Goal: Communication & Community: Answer question/provide support

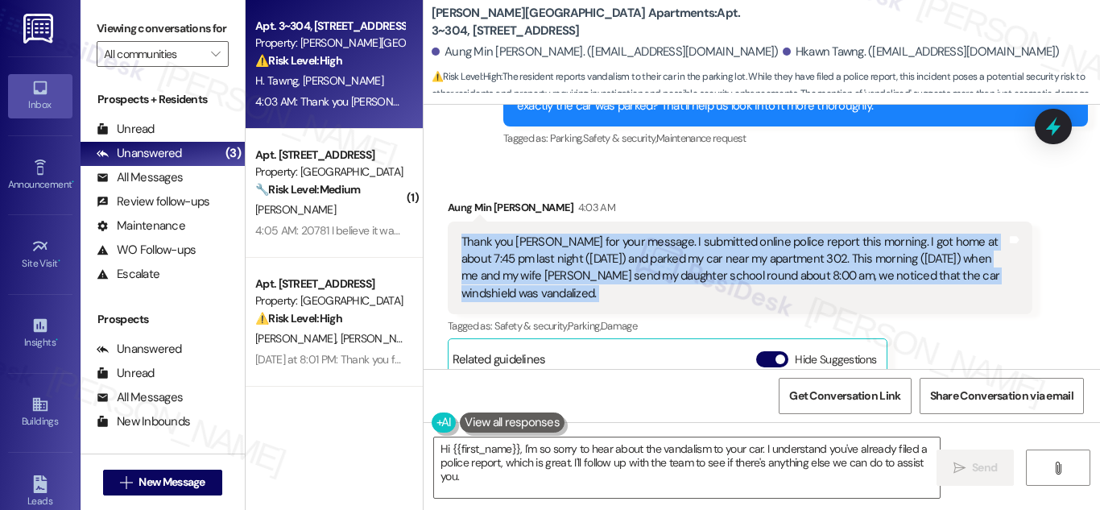
scroll to position [7018, 0]
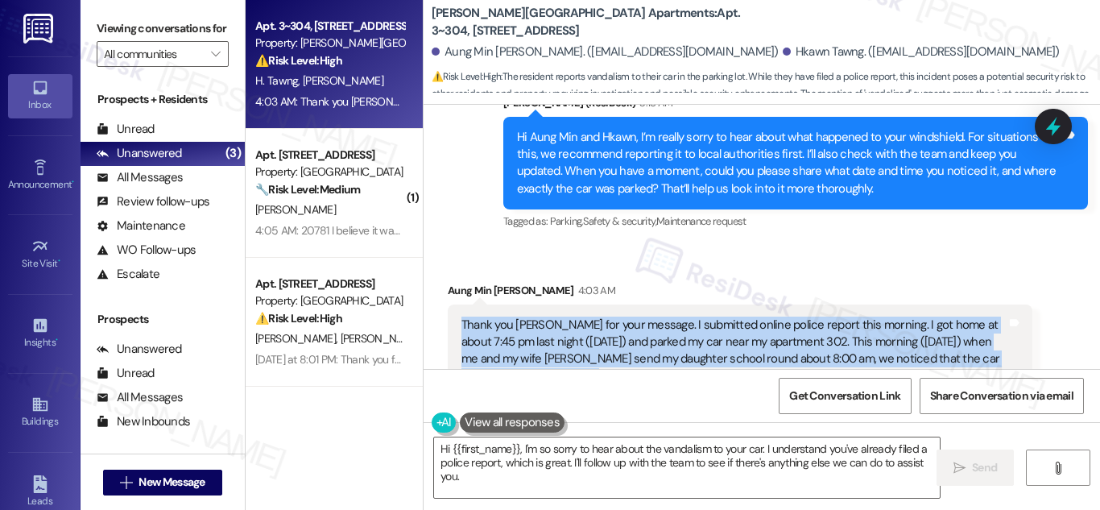
click at [697, 317] on div "Thank you [PERSON_NAME] for your message. I submitted online police report this…" at bounding box center [734, 351] width 545 height 69
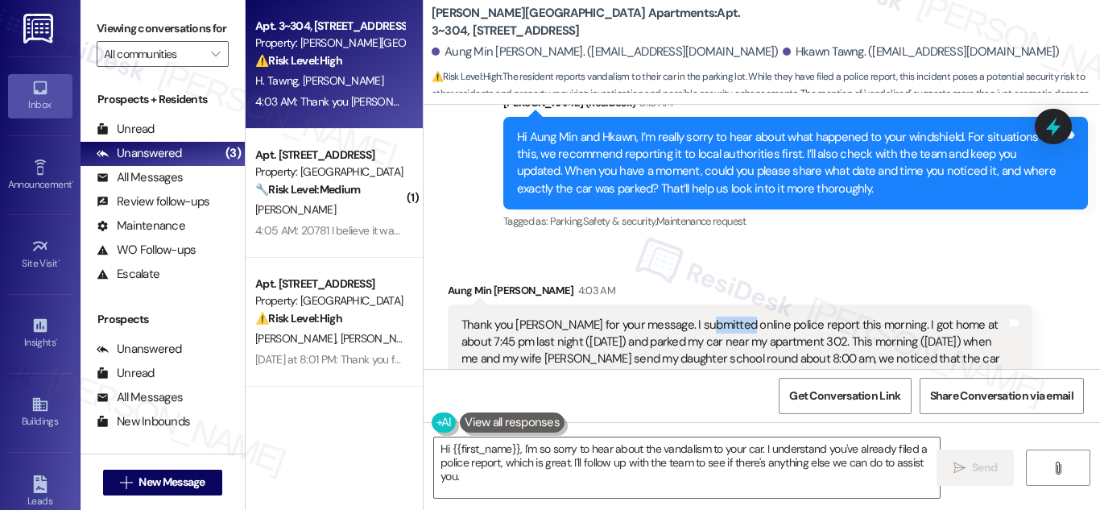
click at [697, 317] on div "Thank you [PERSON_NAME] for your message. I submitted online police report this…" at bounding box center [734, 351] width 545 height 69
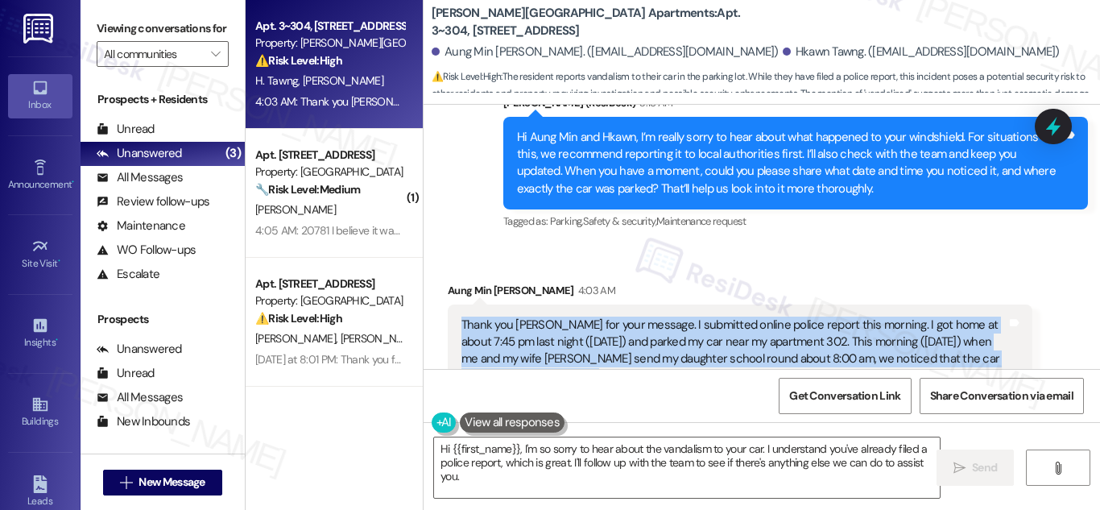
click at [698, 317] on div "Thank you [PERSON_NAME] for your message. I submitted online police report this…" at bounding box center [734, 351] width 545 height 69
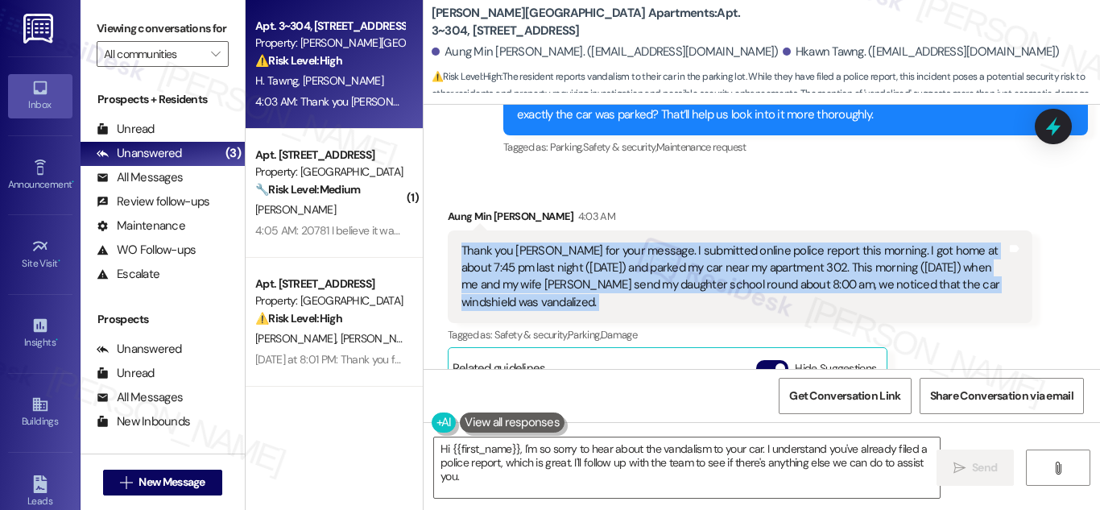
scroll to position [7098, 0]
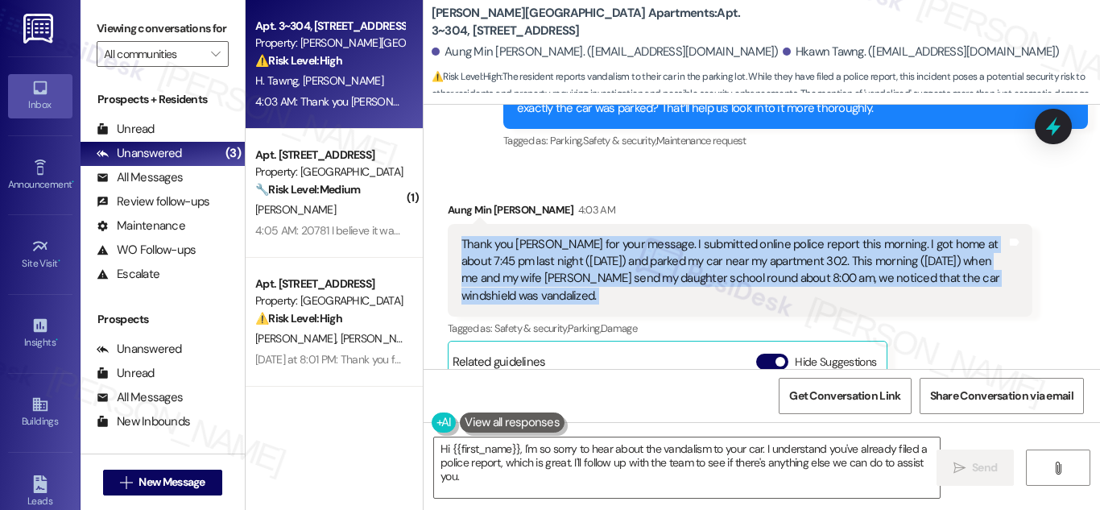
click at [648, 236] on div "Thank you [PERSON_NAME] for your message. I submitted online police report this…" at bounding box center [734, 270] width 545 height 69
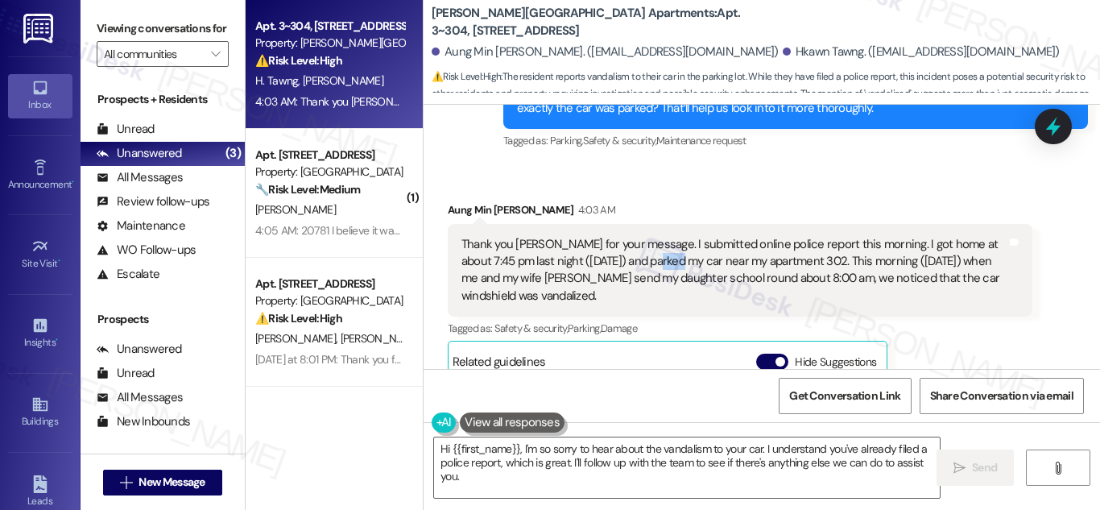
click at [648, 236] on div "Thank you [PERSON_NAME] for your message. I submitted online police report this…" at bounding box center [734, 270] width 545 height 69
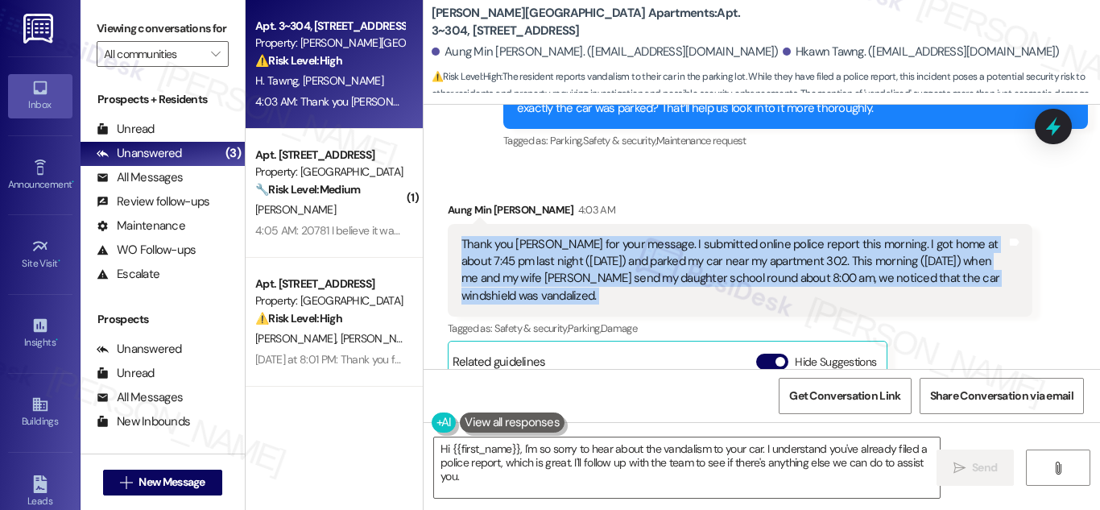
click at [648, 236] on div "Thank you [PERSON_NAME] for your message. I submitted online police report this…" at bounding box center [734, 270] width 545 height 69
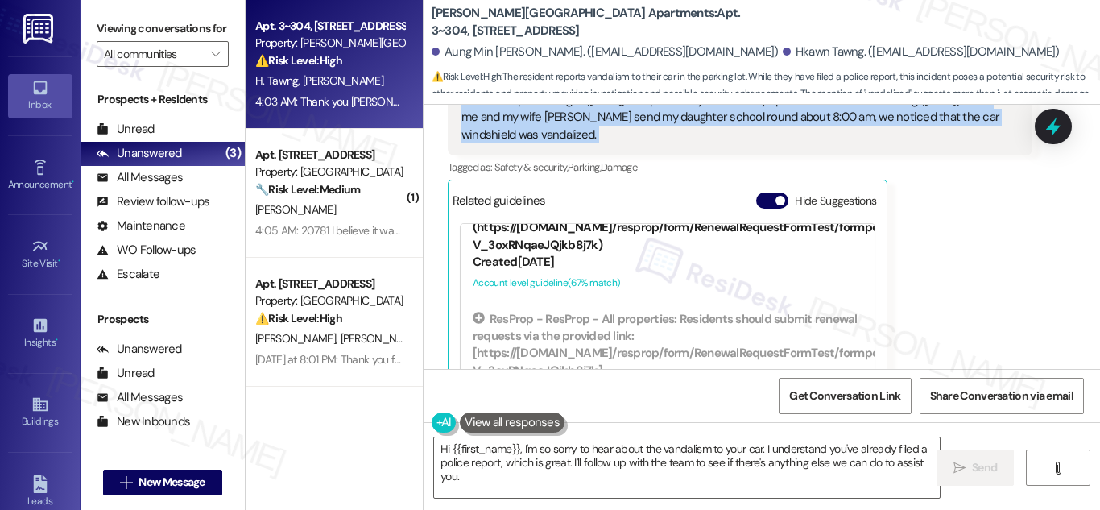
scroll to position [825, 0]
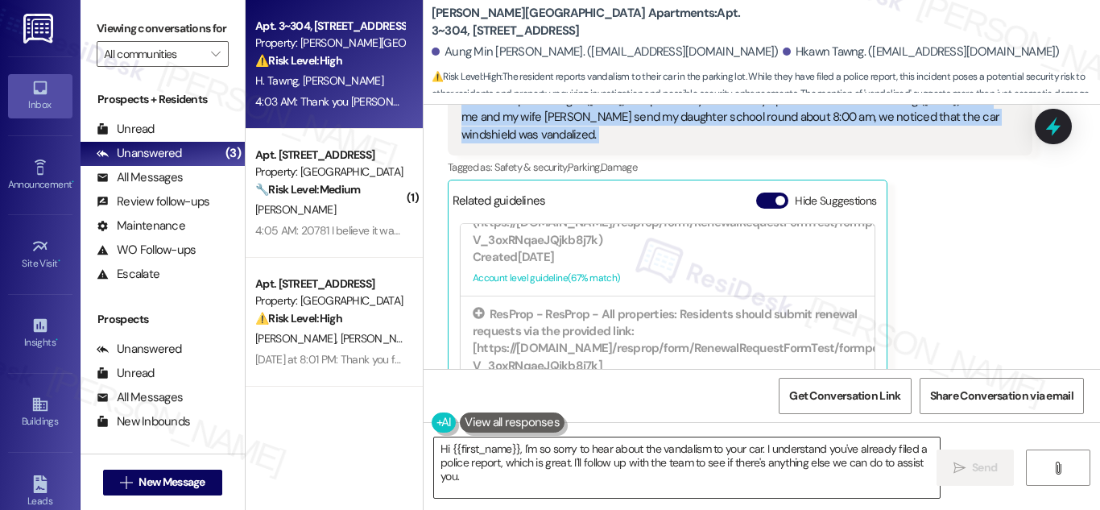
click at [637, 451] on textarea "Hi {{first_name}}, I'm so sorry to hear about the vandalism to your car. I unde…" at bounding box center [687, 467] width 506 height 60
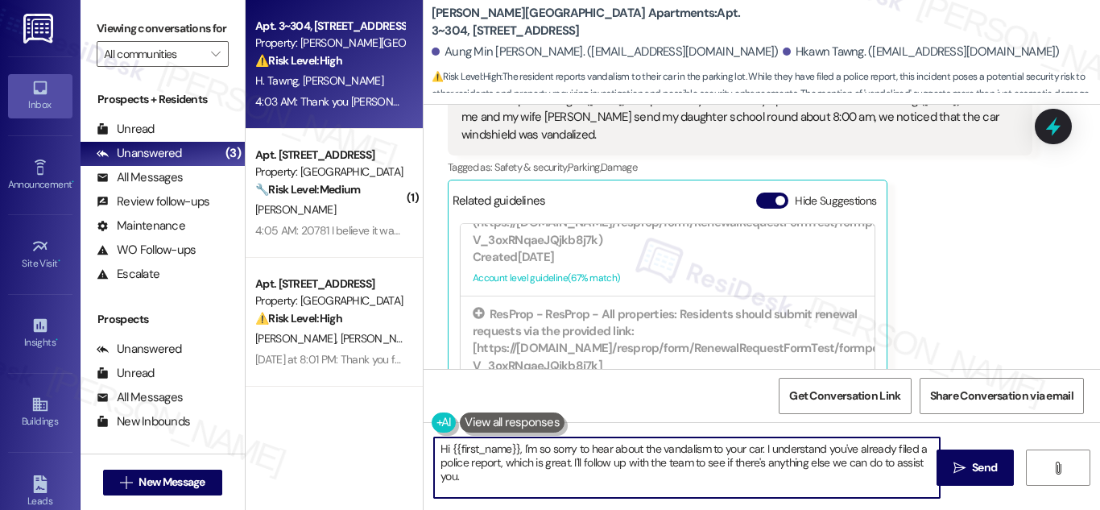
click at [637, 451] on textarea "Hi {{first_name}}, I'm so sorry to hear about the vandalism to your car. I unde…" at bounding box center [687, 467] width 506 height 60
paste textarea "I’ve noted this and will check with the team. I’ll update you as soon as I hear…"
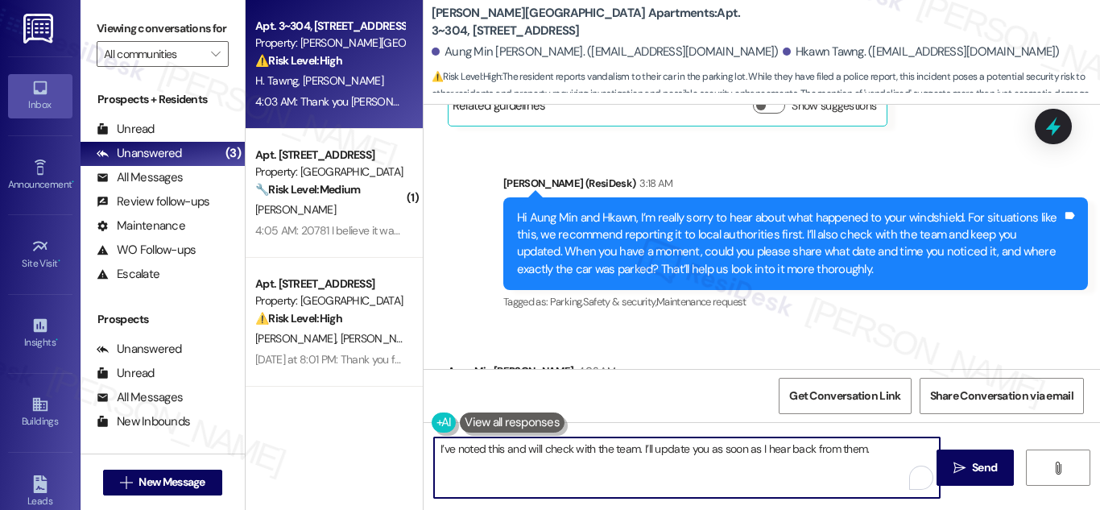
scroll to position [7179, 0]
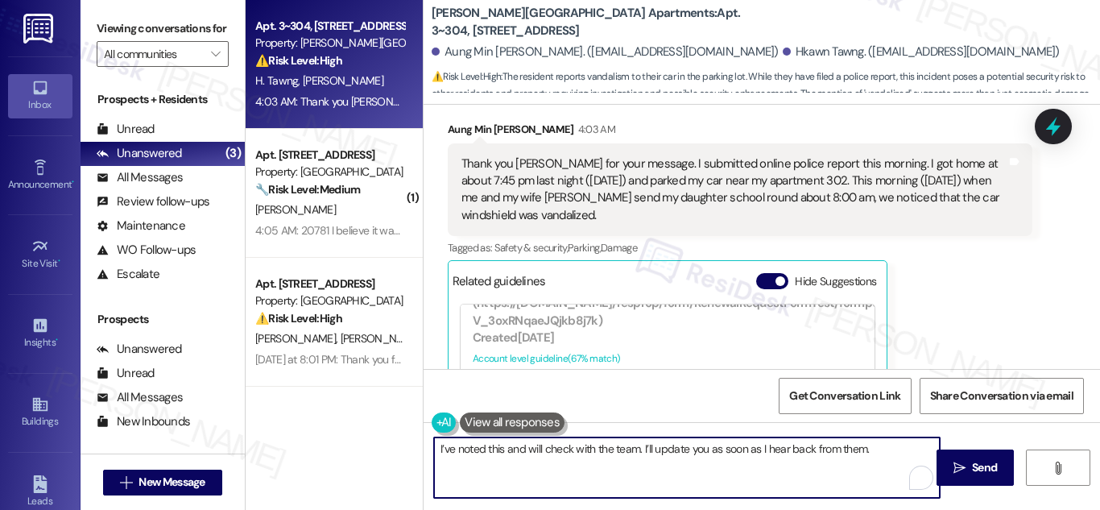
click at [435, 449] on textarea "I’ve noted this and will check with the team. I’ll update you as soon as I hear…" at bounding box center [687, 467] width 506 height 60
click at [656, 449] on textarea "Thank you for the additional information. I’ve noted this and will check with t…" at bounding box center [687, 467] width 506 height 60
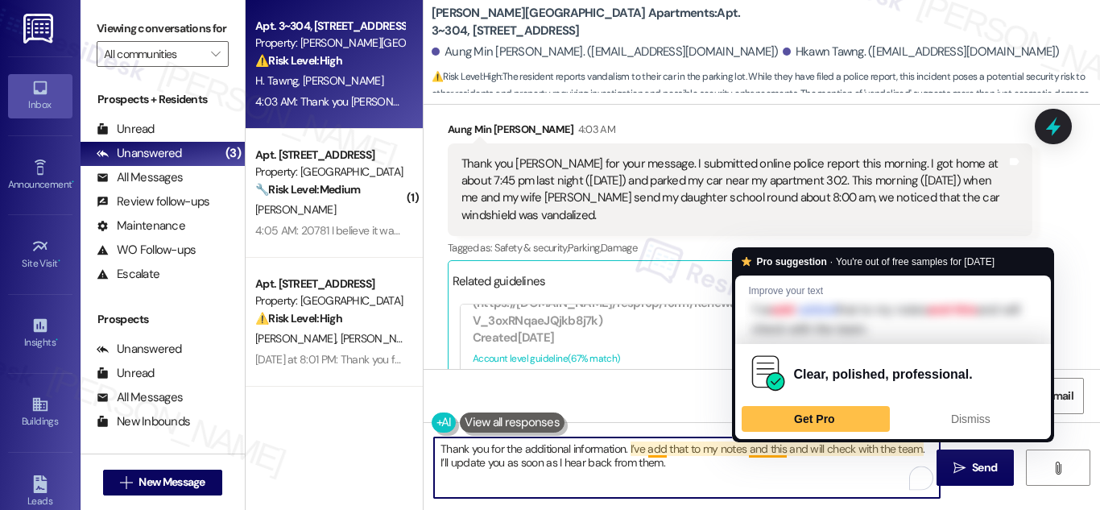
click at [773, 451] on textarea "Thank you for the additional information. I’ve add that to my notes and this an…" at bounding box center [687, 467] width 506 height 60
click at [774, 449] on textarea "Thank you for the additional information. I’ve add that to my notes and this an…" at bounding box center [687, 467] width 506 height 60
drag, startPoint x: 774, startPoint y: 449, endPoint x: 793, endPoint y: 445, distance: 18.8
click at [793, 445] on textarea "Thank you for the additional information. I’ve add that to my notes and this an…" at bounding box center [687, 467] width 506 height 60
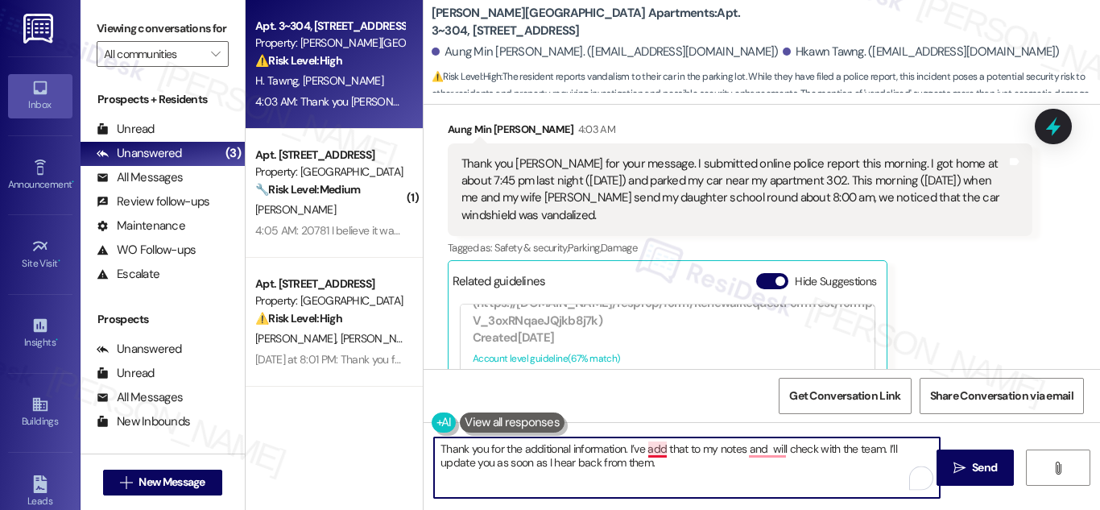
click at [647, 453] on textarea "Thank you for the additional information. I’ve add that to my notes and will ch…" at bounding box center [687, 467] width 506 height 60
click at [773, 454] on textarea "Thank you for the additional information. I’ve added that to my notes and will …" at bounding box center [687, 467] width 506 height 60
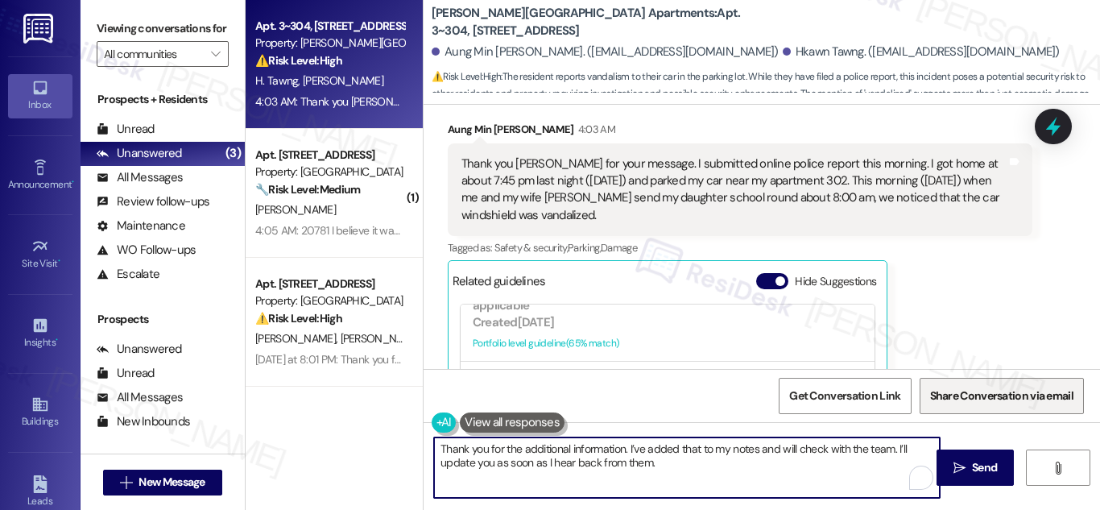
scroll to position [664, 0]
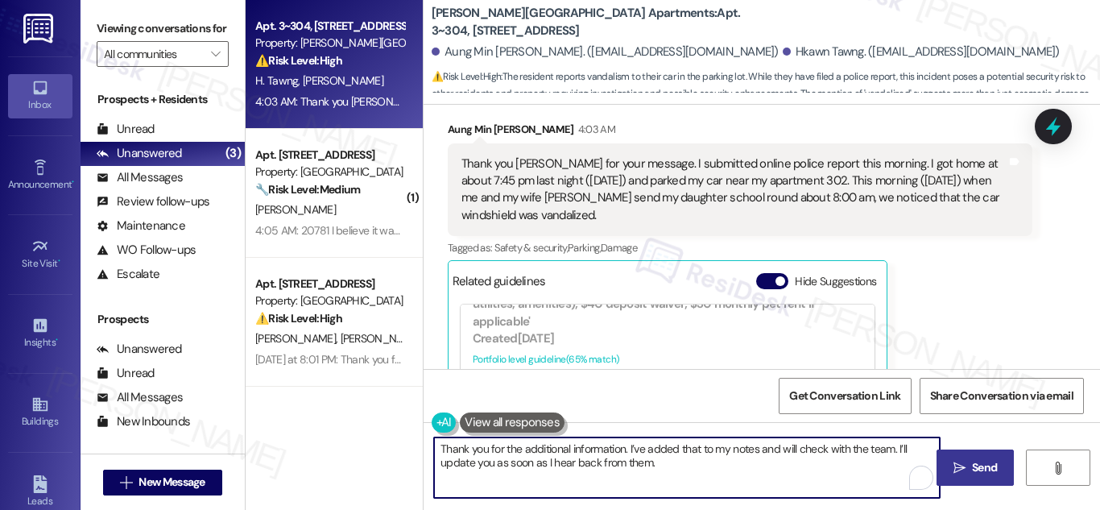
type textarea "Thank you for the additional information. I’ve added that to my notes and will …"
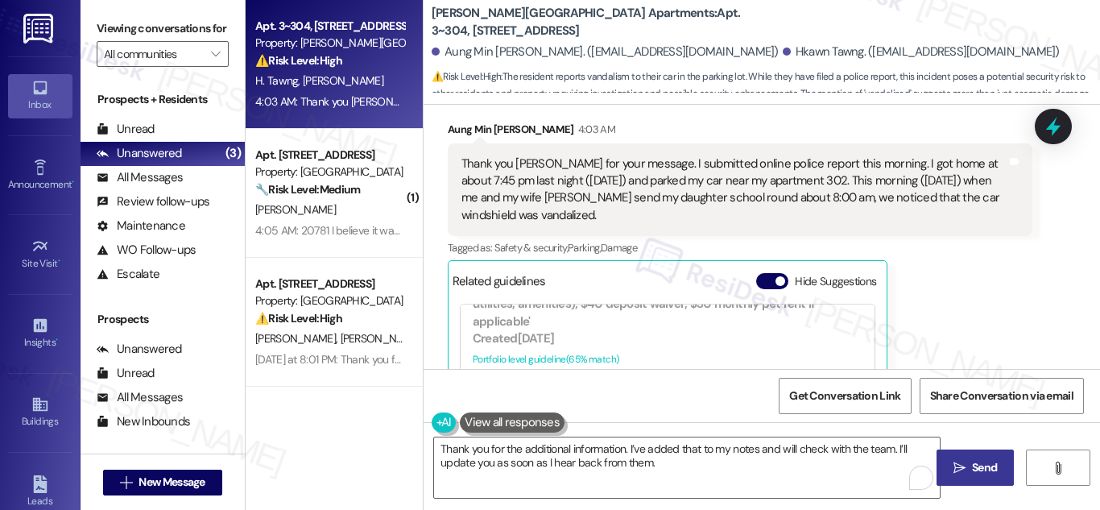
click at [984, 454] on button " Send" at bounding box center [976, 467] width 78 height 36
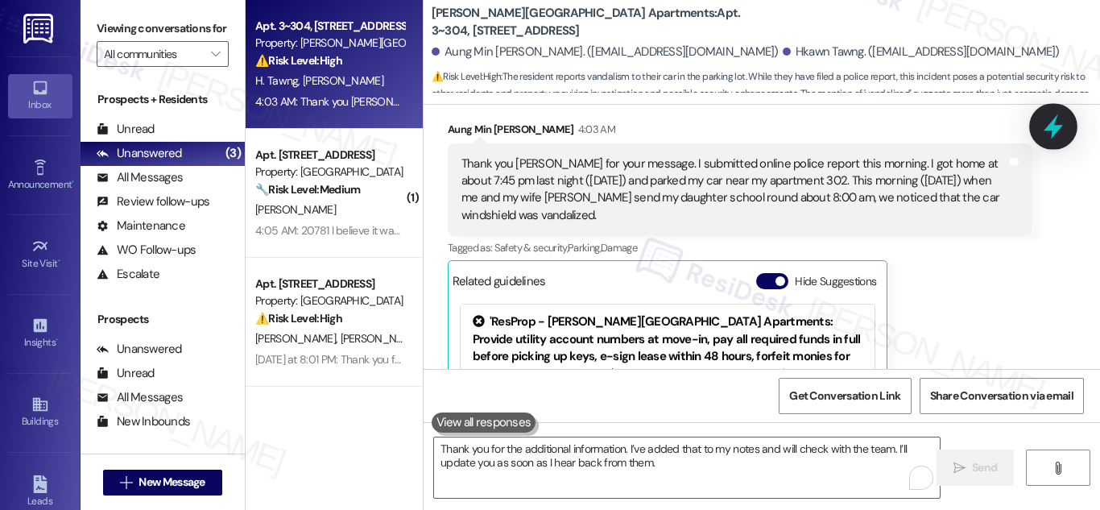
scroll to position [7259, 0]
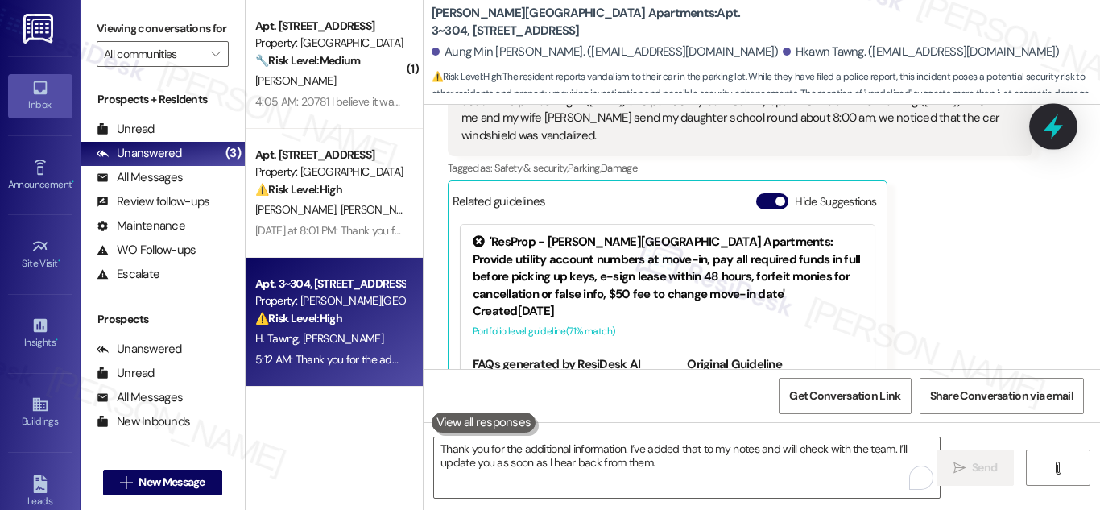
click at [1060, 130] on icon at bounding box center [1053, 126] width 27 height 27
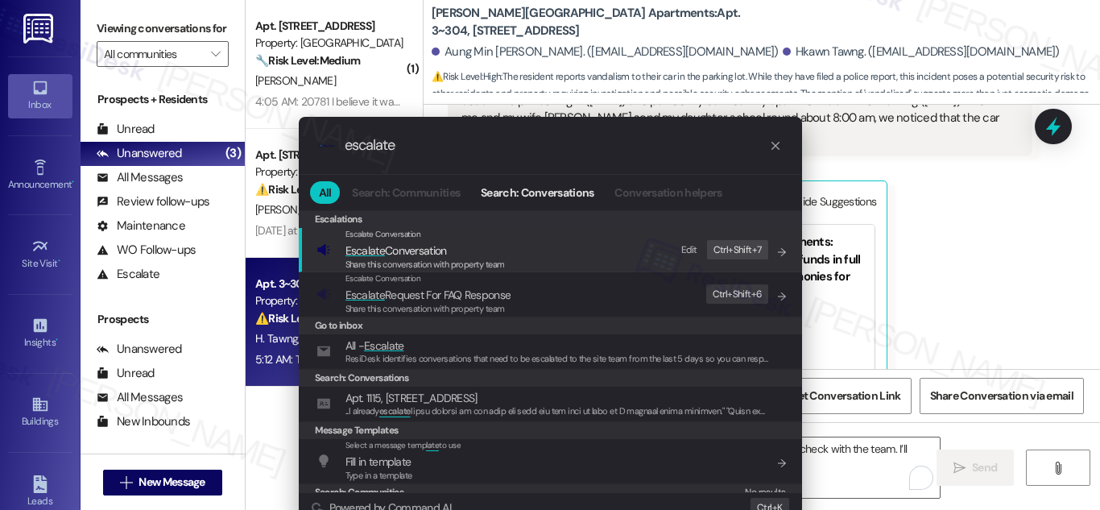
type input "escalate"
click at [367, 252] on span "Escalate" at bounding box center [365, 250] width 39 height 14
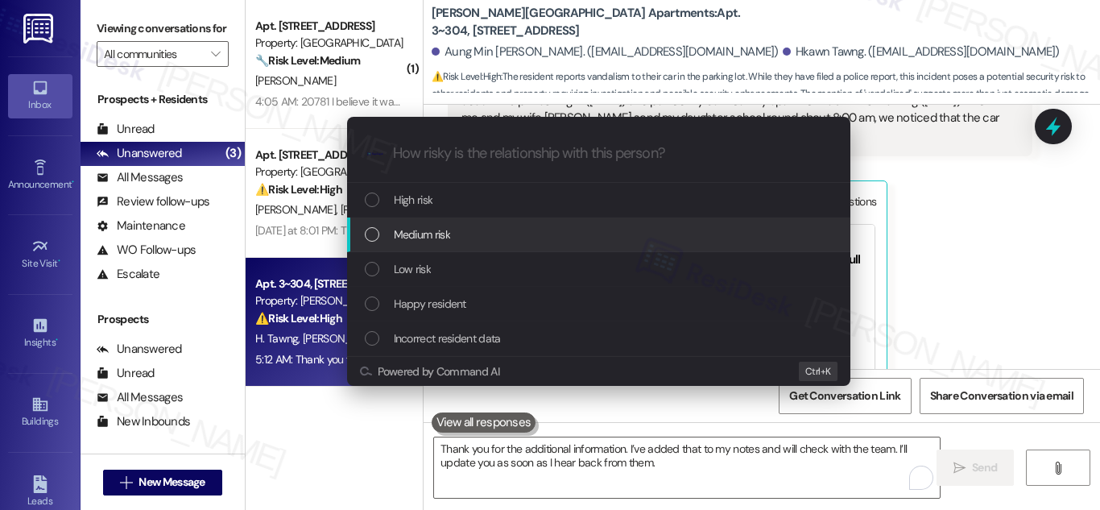
click at [367, 235] on div "List of options" at bounding box center [372, 234] width 14 height 14
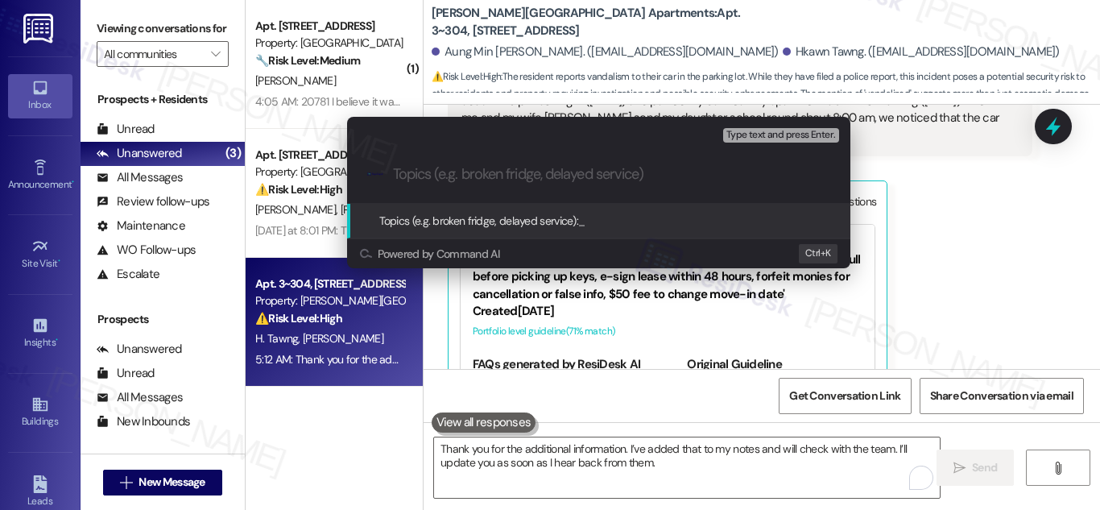
click at [574, 178] on input "Topics (e.g. broken fridge, delayed service)" at bounding box center [611, 174] width 437 height 17
paste input "Vandalism Incident Report – Apartment 302"
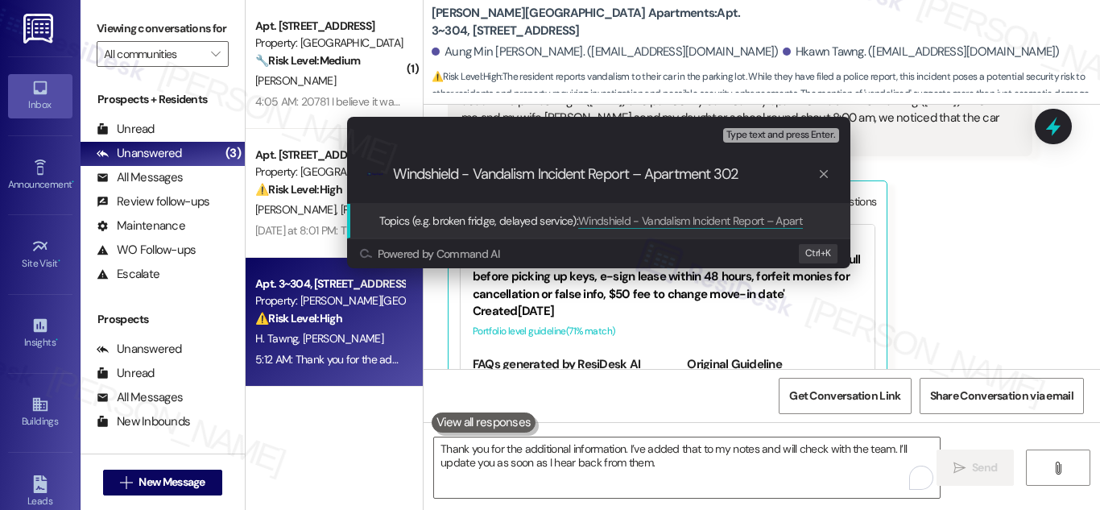
type input "Windshield - Vandalism Incident Report – Apartment 302"
click at [499, 223] on span "Topics (e.g. broken fridge, delayed service):" at bounding box center [479, 220] width 200 height 14
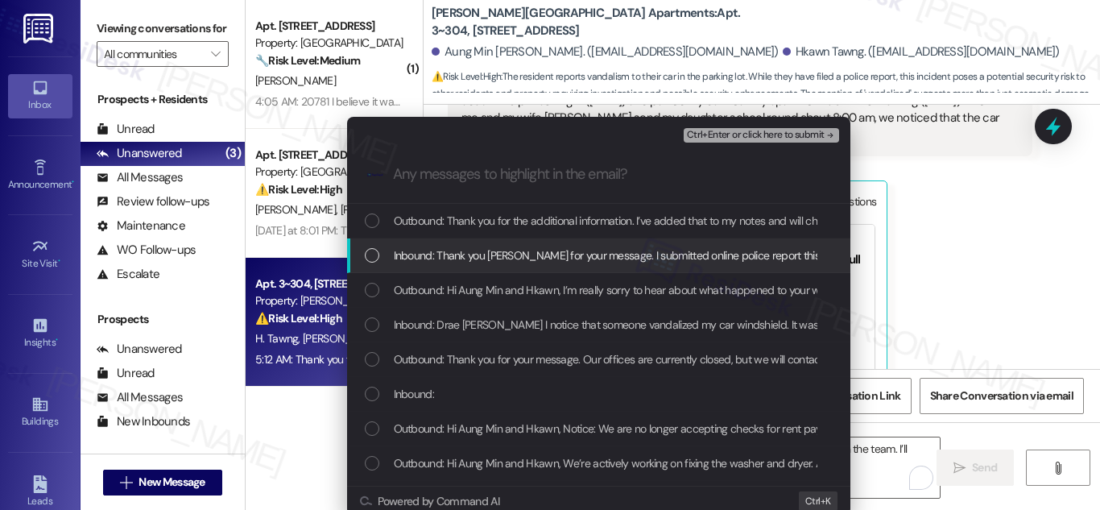
click at [371, 255] on div "List of options" at bounding box center [372, 255] width 14 height 14
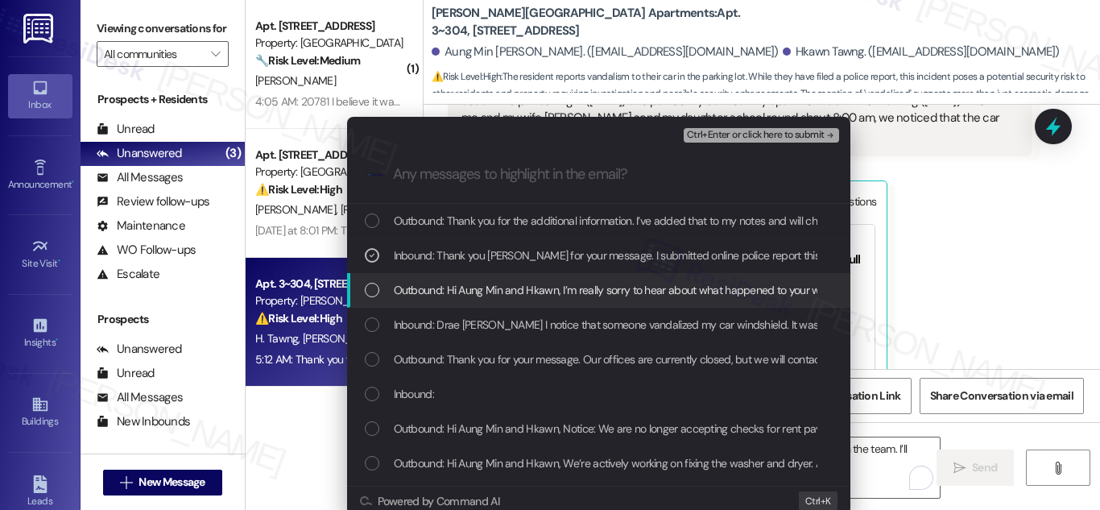
click at [373, 293] on div "List of options" at bounding box center [372, 290] width 14 height 14
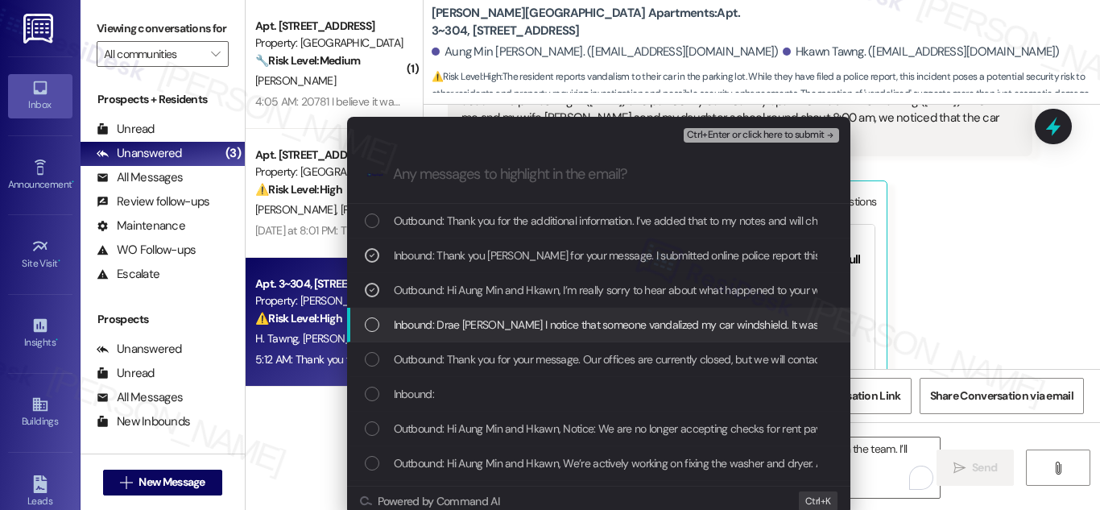
drag, startPoint x: 372, startPoint y: 321, endPoint x: 372, endPoint y: 341, distance: 20.1
click at [372, 324] on div "List of options" at bounding box center [372, 324] width 14 height 14
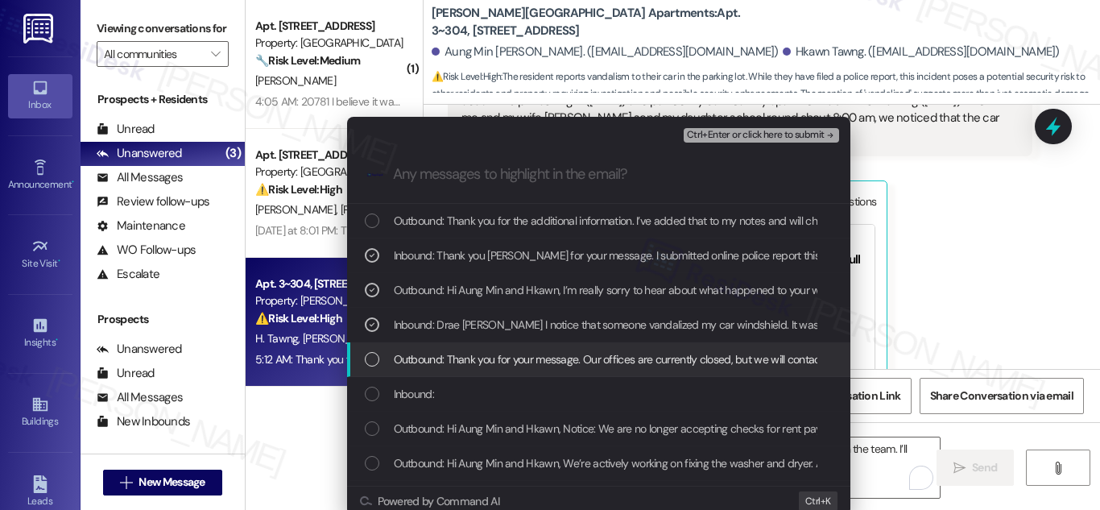
click at [371, 354] on div "List of options" at bounding box center [372, 359] width 14 height 14
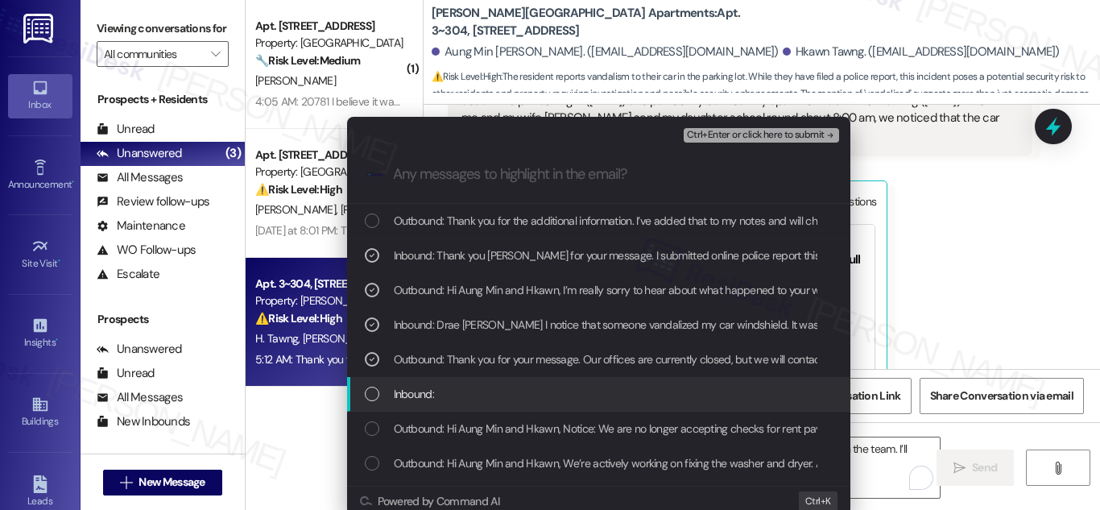
click at [365, 390] on div "List of options" at bounding box center [372, 394] width 14 height 14
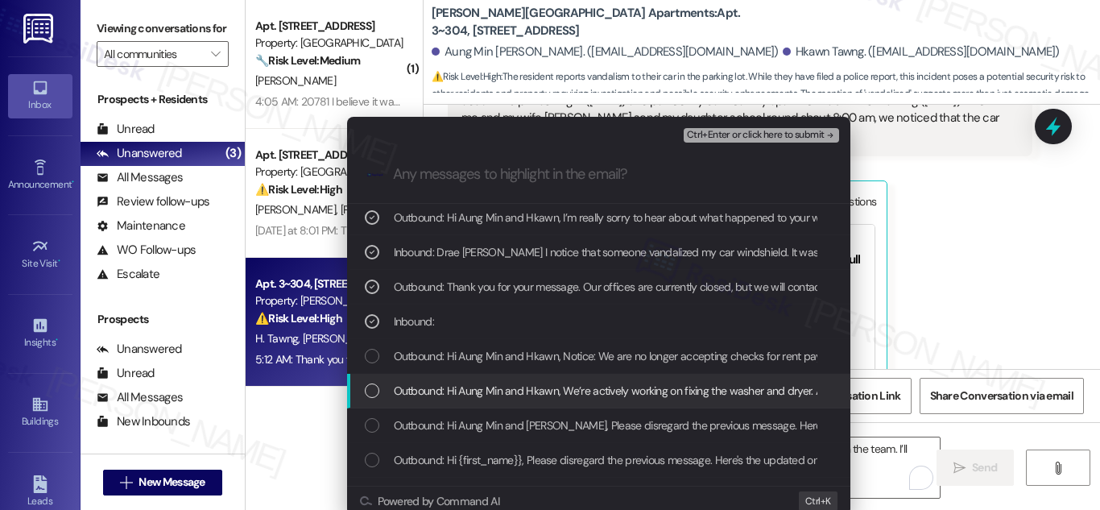
scroll to position [0, 0]
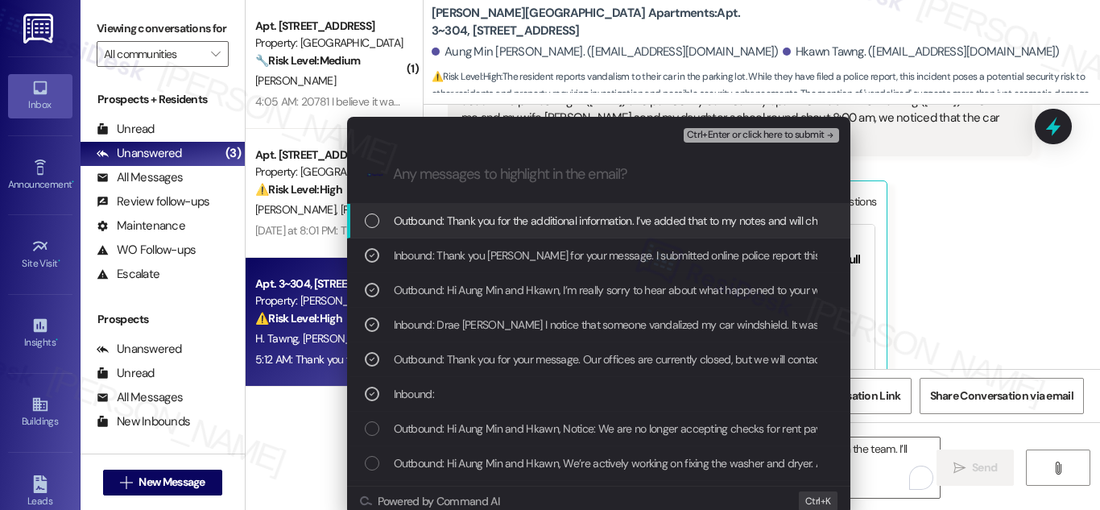
click at [778, 131] on span "Ctrl+Enter or click here to submit" at bounding box center [756, 135] width 138 height 11
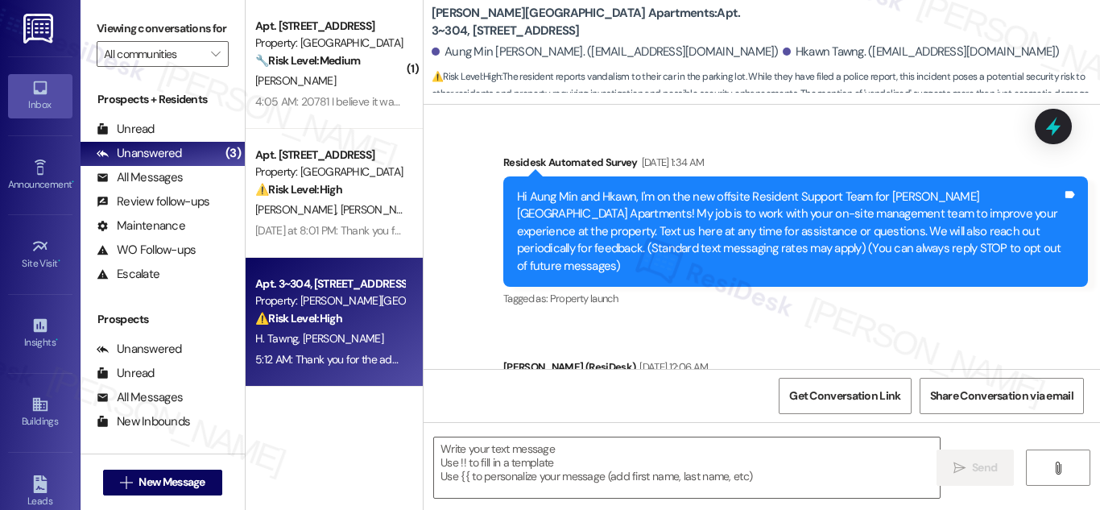
scroll to position [7413, 0]
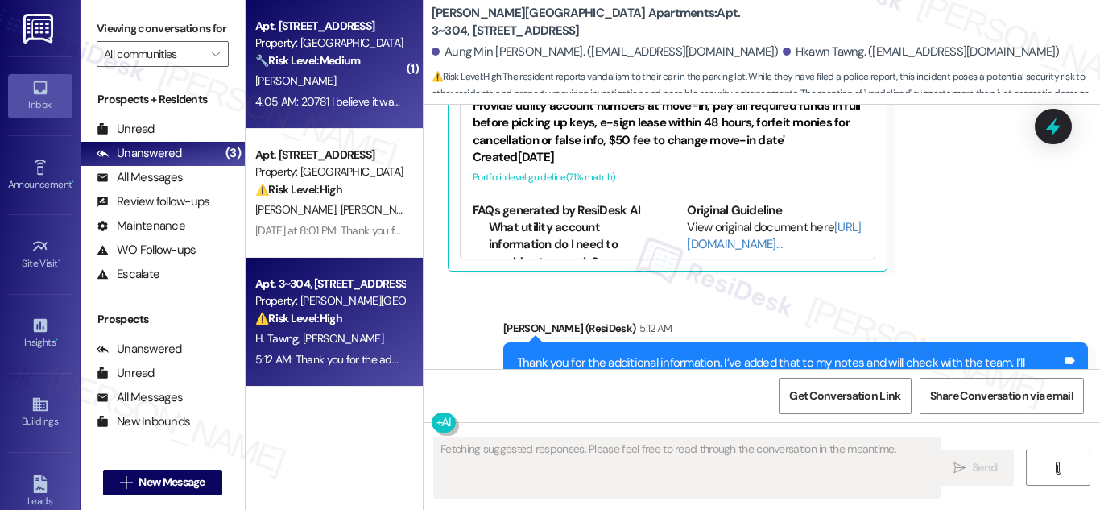
click at [296, 62] on strong "🔧 Risk Level: Medium" at bounding box center [307, 60] width 105 height 14
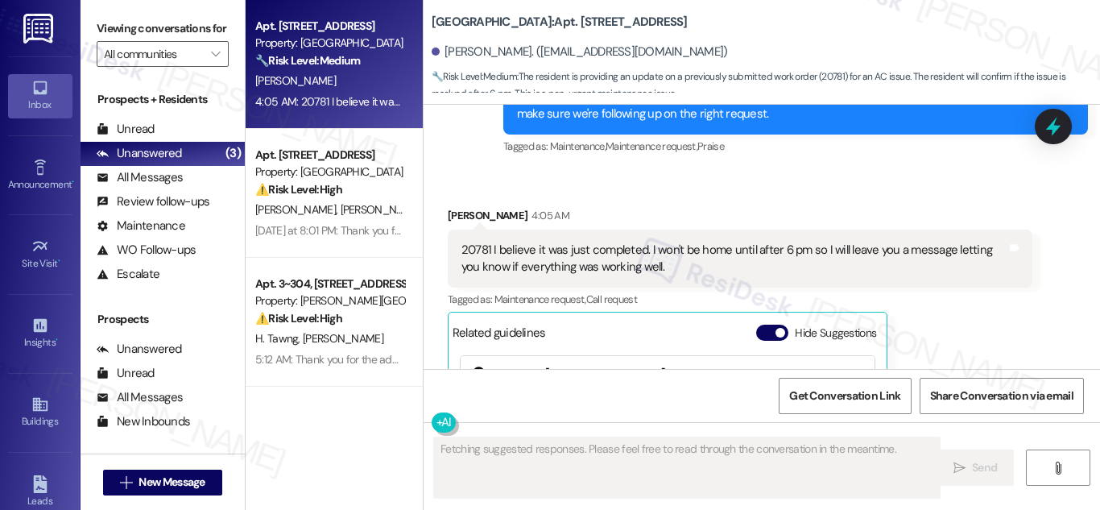
scroll to position [33477, 0]
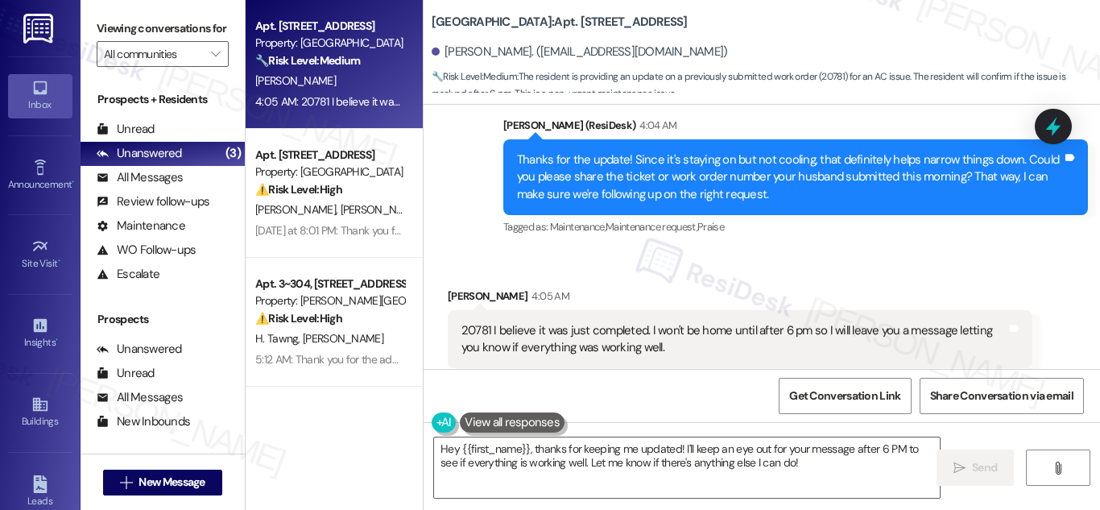
click at [601, 322] on div "20781 I believe it was just completed. I won't be home until after 6 pm so I wi…" at bounding box center [734, 339] width 545 height 35
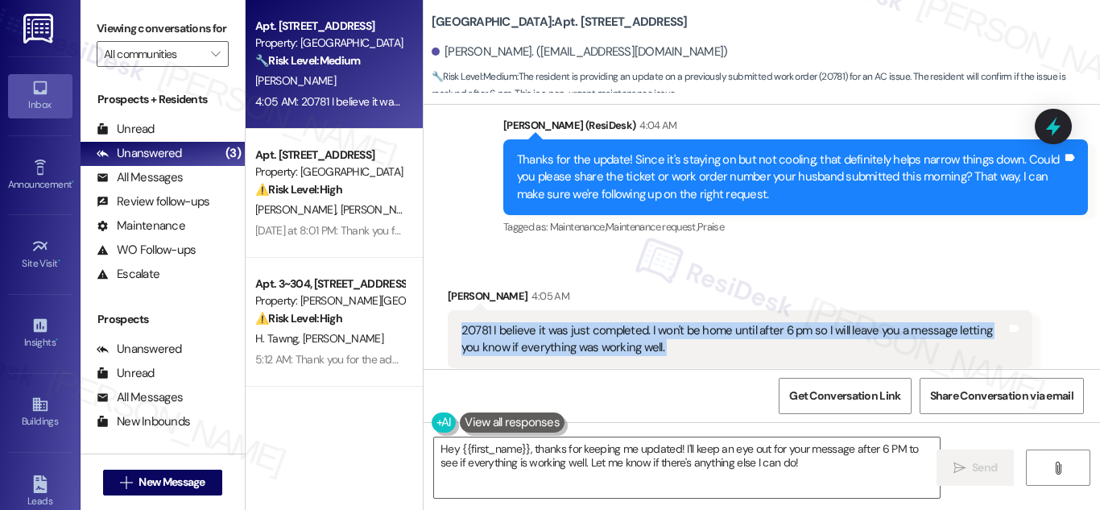
click at [601, 322] on div "20781 I believe it was just completed. I won't be home until after 6 pm so I wi…" at bounding box center [734, 339] width 545 height 35
copy div "20781 I believe it was just completed. I won't be home until after 6 pm so I wi…"
click at [800, 462] on textarea "Hey {{first_name}}, thanks for keeping me updated! I'll keep an eye out for you…" at bounding box center [687, 467] width 506 height 60
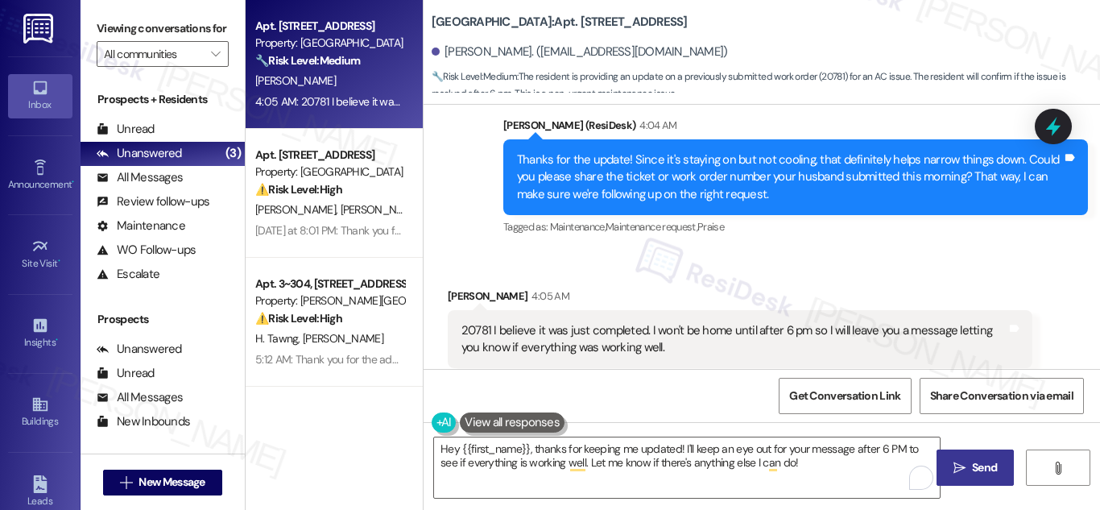
click at [965, 460] on span " Send" at bounding box center [976, 467] width 51 height 17
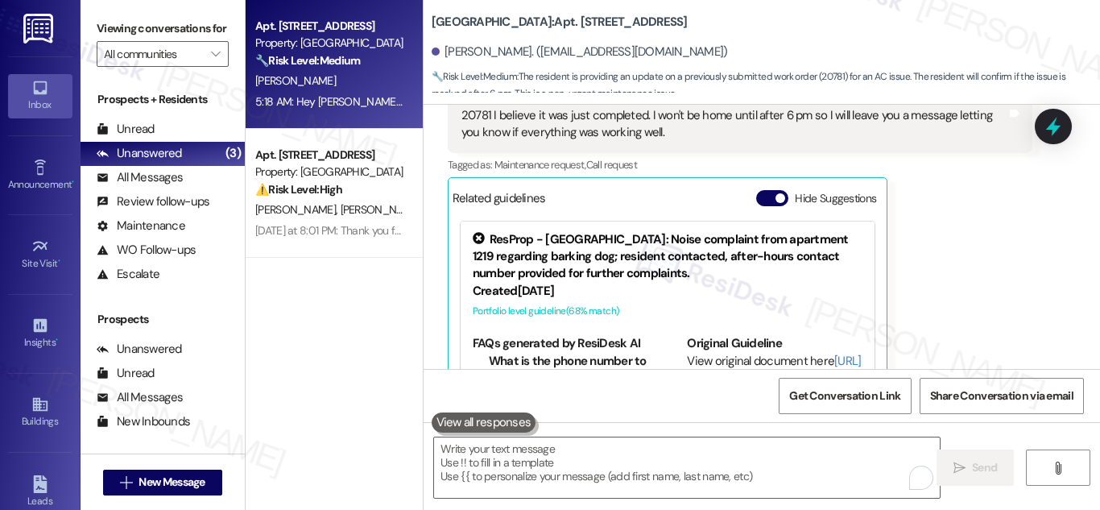
scroll to position [33767, 0]
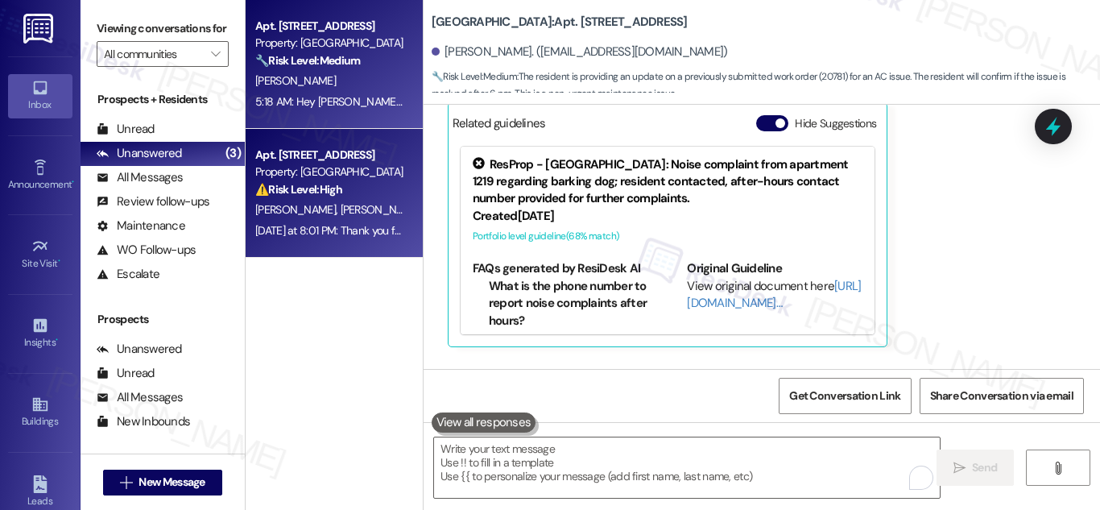
click at [360, 180] on div "Property: [GEOGRAPHIC_DATA]" at bounding box center [329, 172] width 149 height 17
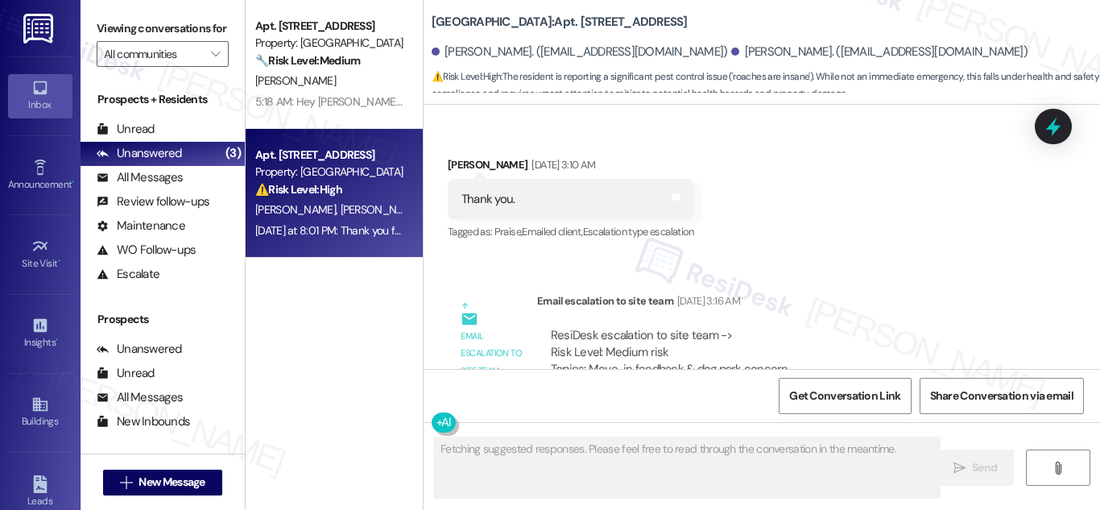
scroll to position [4530, 0]
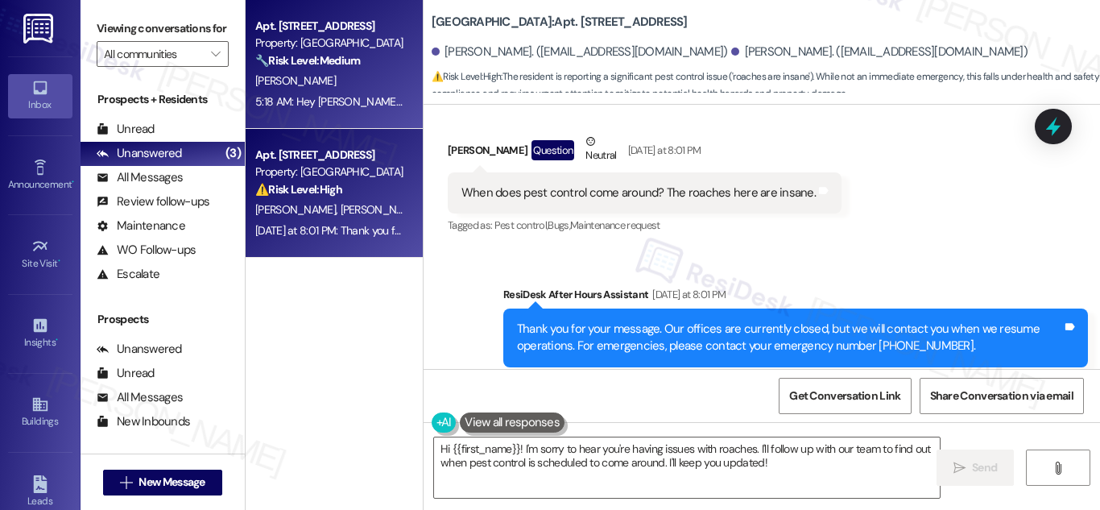
click at [341, 57] on strong "🔧 Risk Level: Medium" at bounding box center [307, 60] width 105 height 14
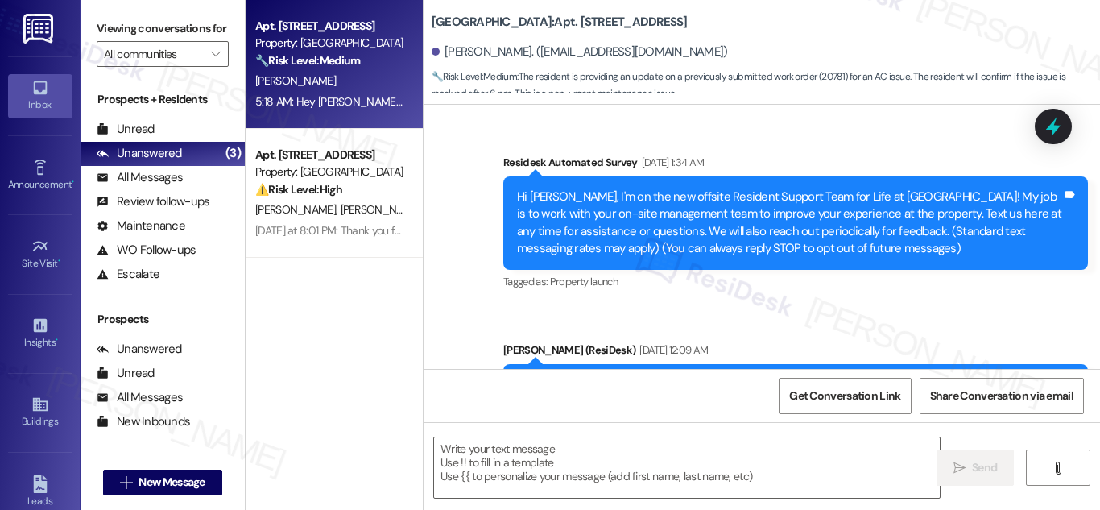
scroll to position [33791, 0]
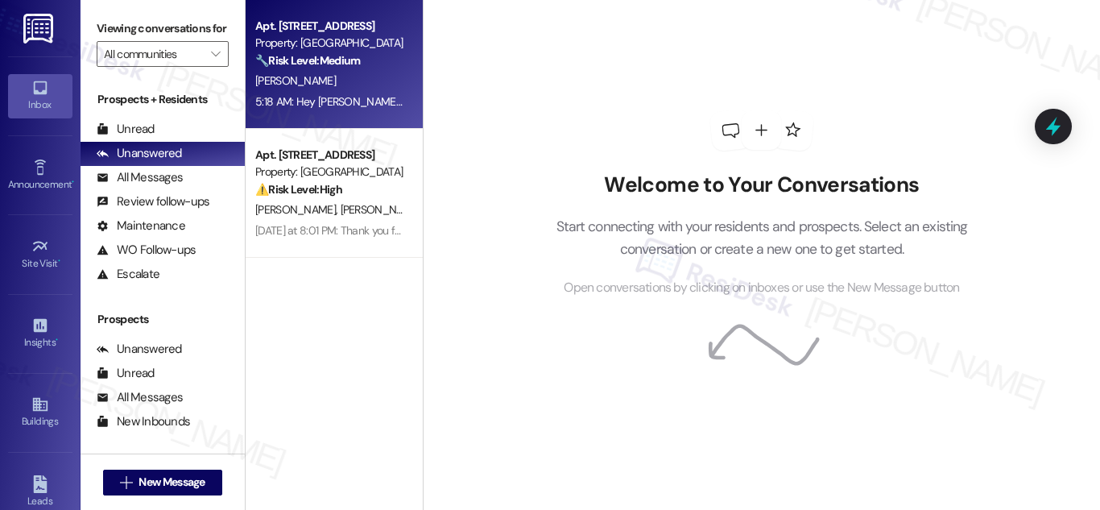
click at [355, 81] on div "[PERSON_NAME]" at bounding box center [330, 81] width 152 height 20
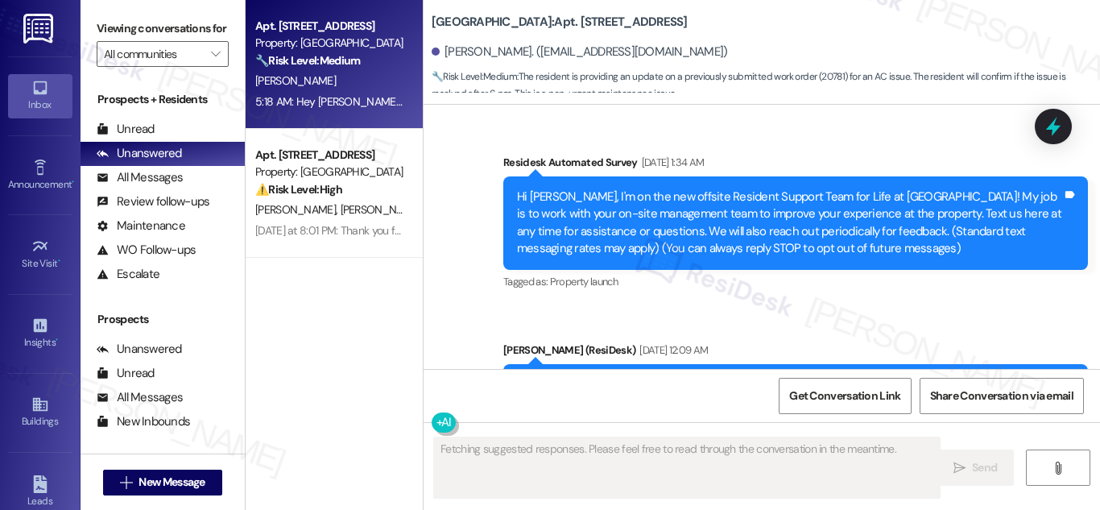
scroll to position [33791, 0]
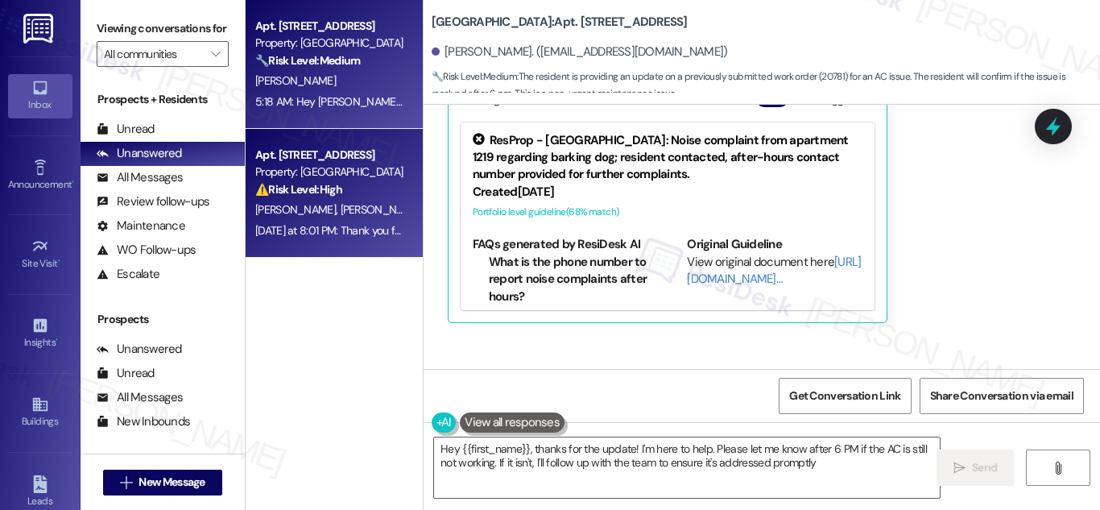
type textarea "Hey {{first_name}}, thanks for the update! I'm here to help. Please let me know…"
click at [387, 183] on div "⚠️ Risk Level: High The resident is reporting a significant pest control issue …" at bounding box center [329, 189] width 149 height 17
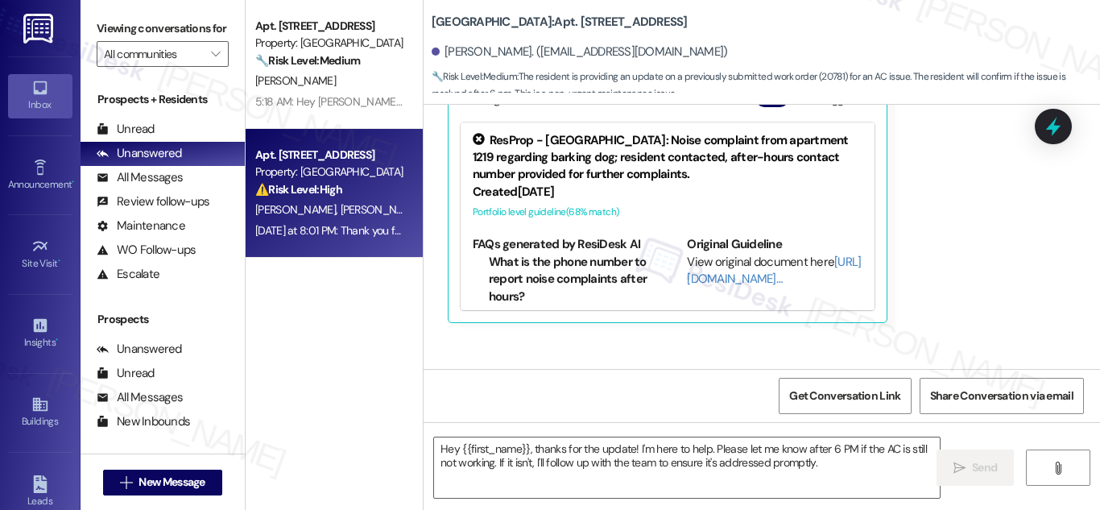
type textarea "Fetching suggested responses. Please feel free to read through the conversation…"
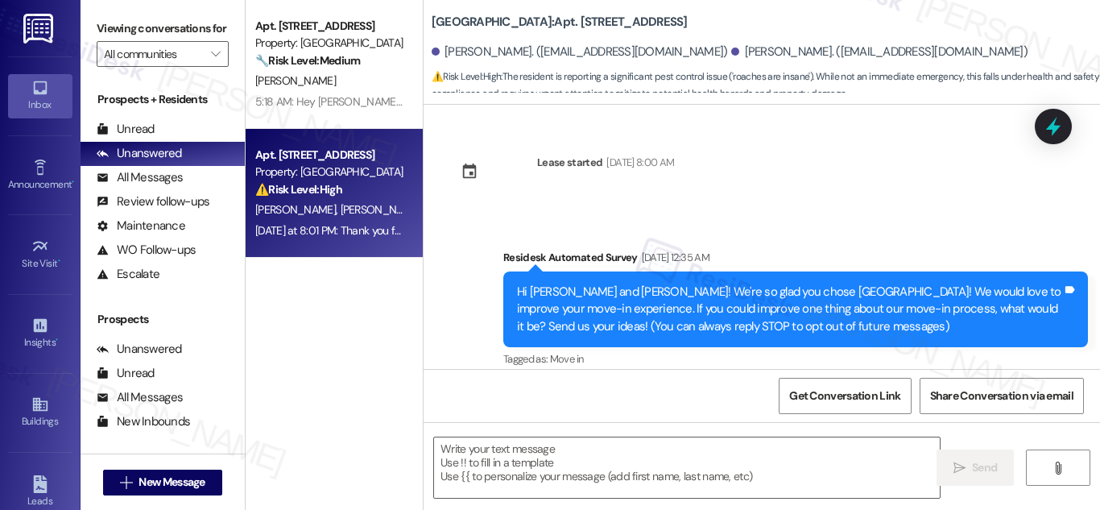
scroll to position [4530, 0]
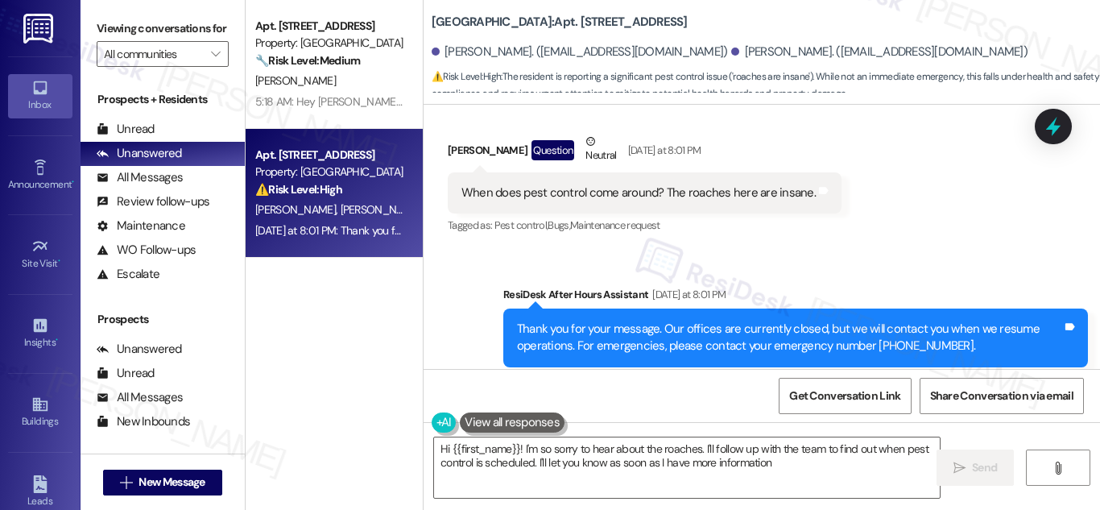
type textarea "Hi {{first_name}}! I'm so sorry to hear about the roaches. I'll follow up with …"
